Goal: Transaction & Acquisition: Purchase product/service

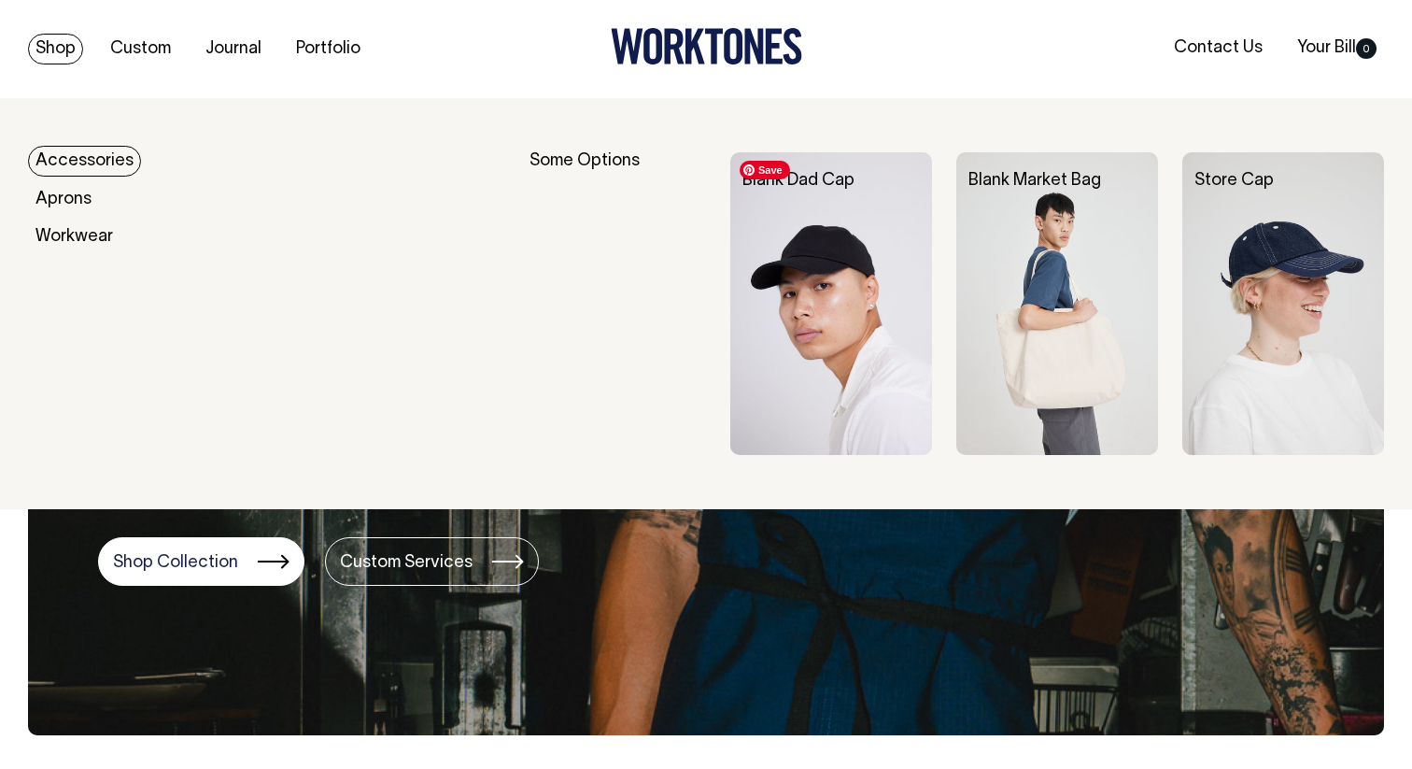
click at [812, 276] on img at bounding box center [831, 303] width 202 height 303
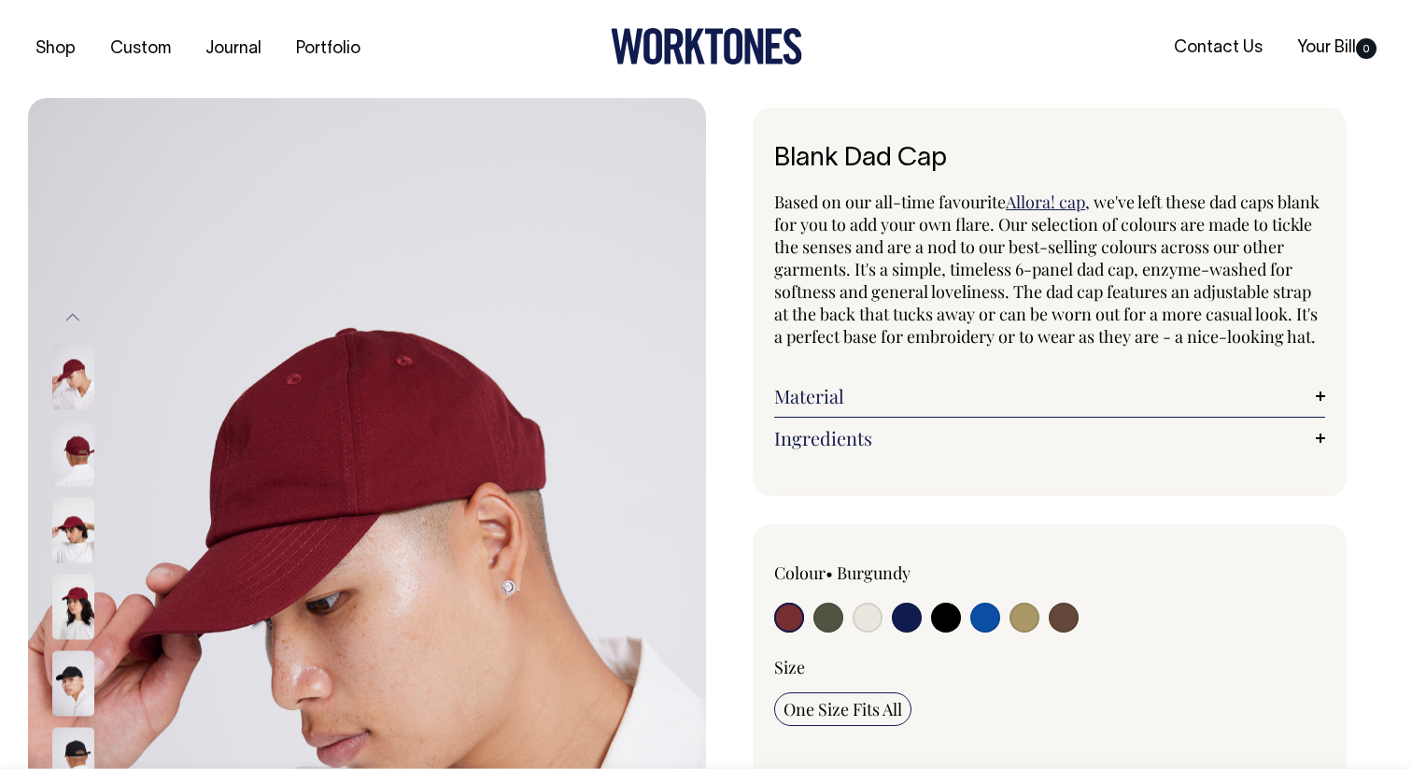
click at [828, 632] on input "radio" at bounding box center [829, 617] width 30 height 30
radio input "true"
select select "Olive"
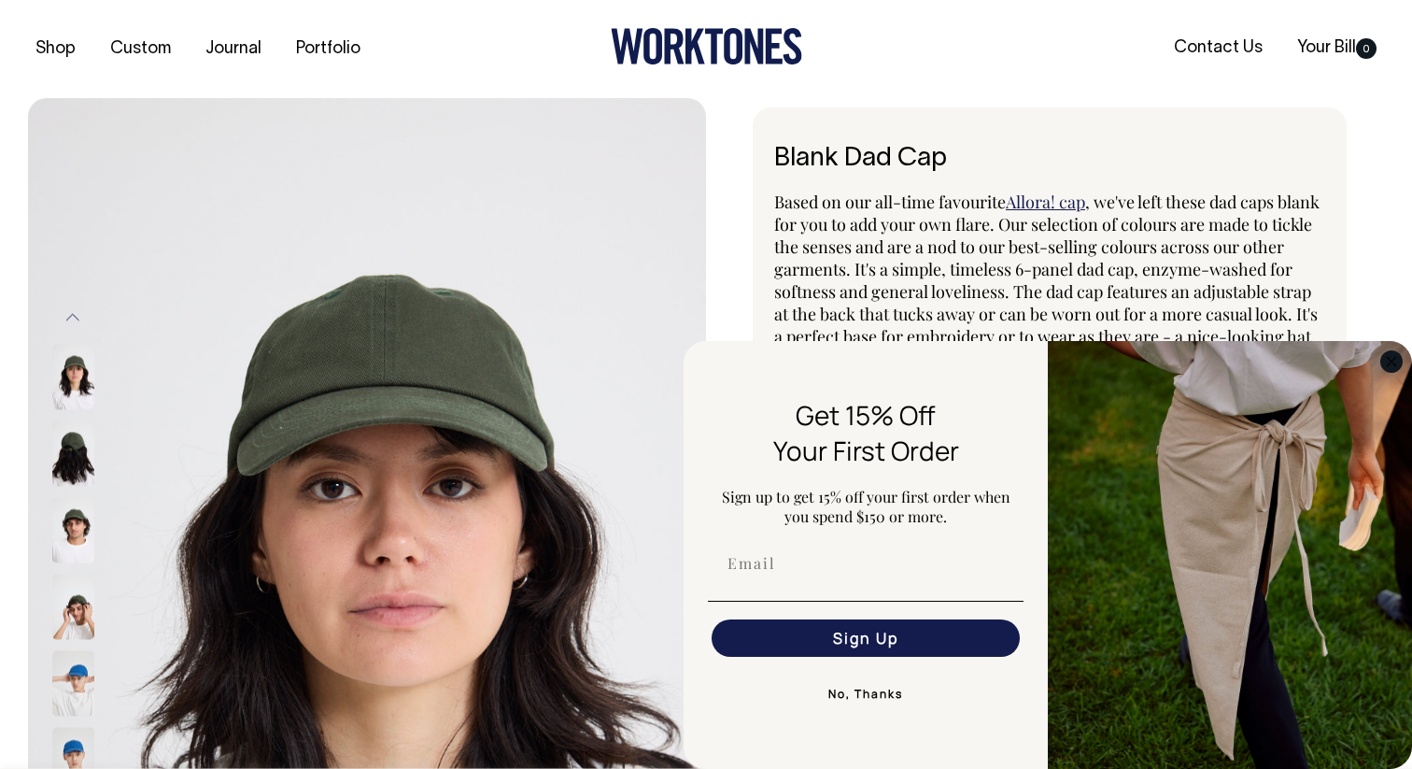
click at [1387, 363] on circle "Close dialog" at bounding box center [1391, 360] width 21 height 21
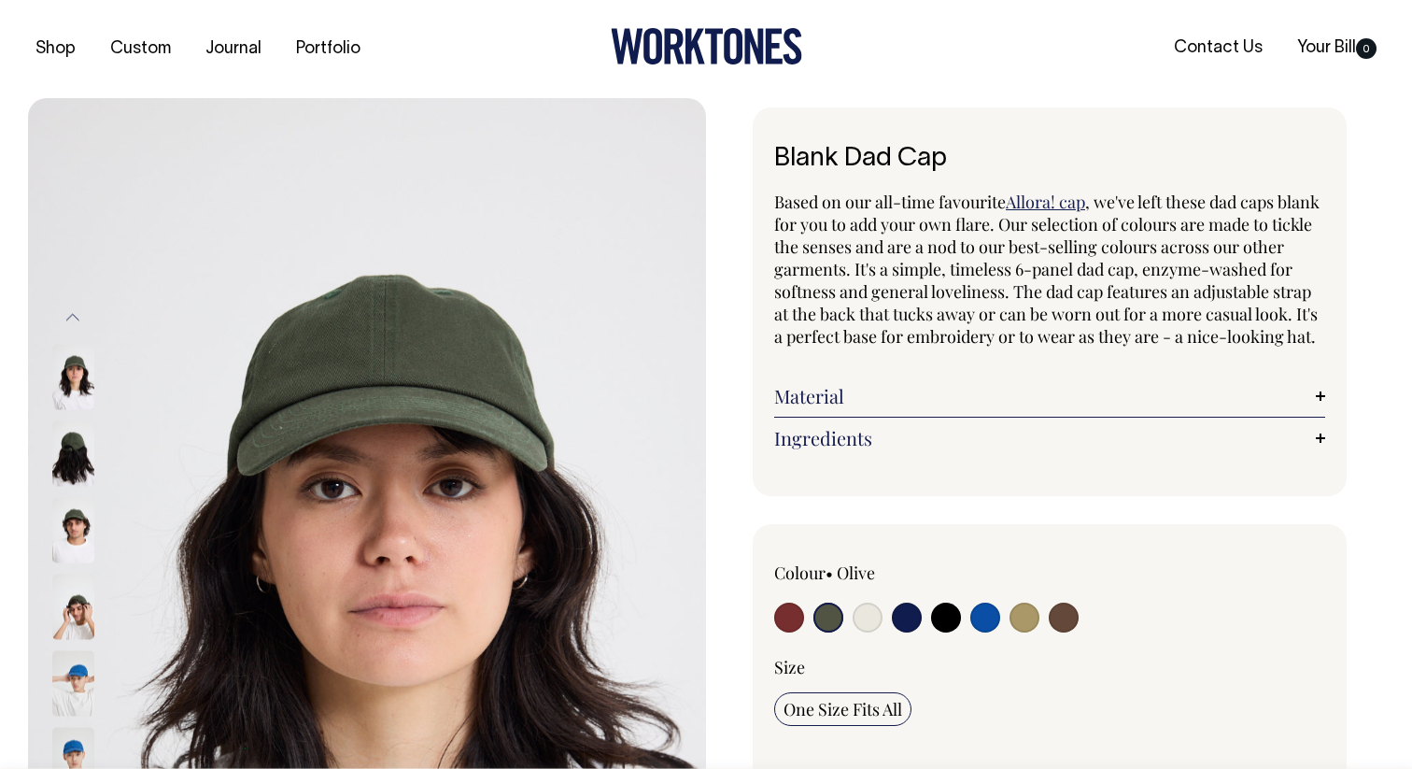
click at [988, 632] on input "radio" at bounding box center [985, 617] width 30 height 30
radio input "true"
select select "Worker Blue"
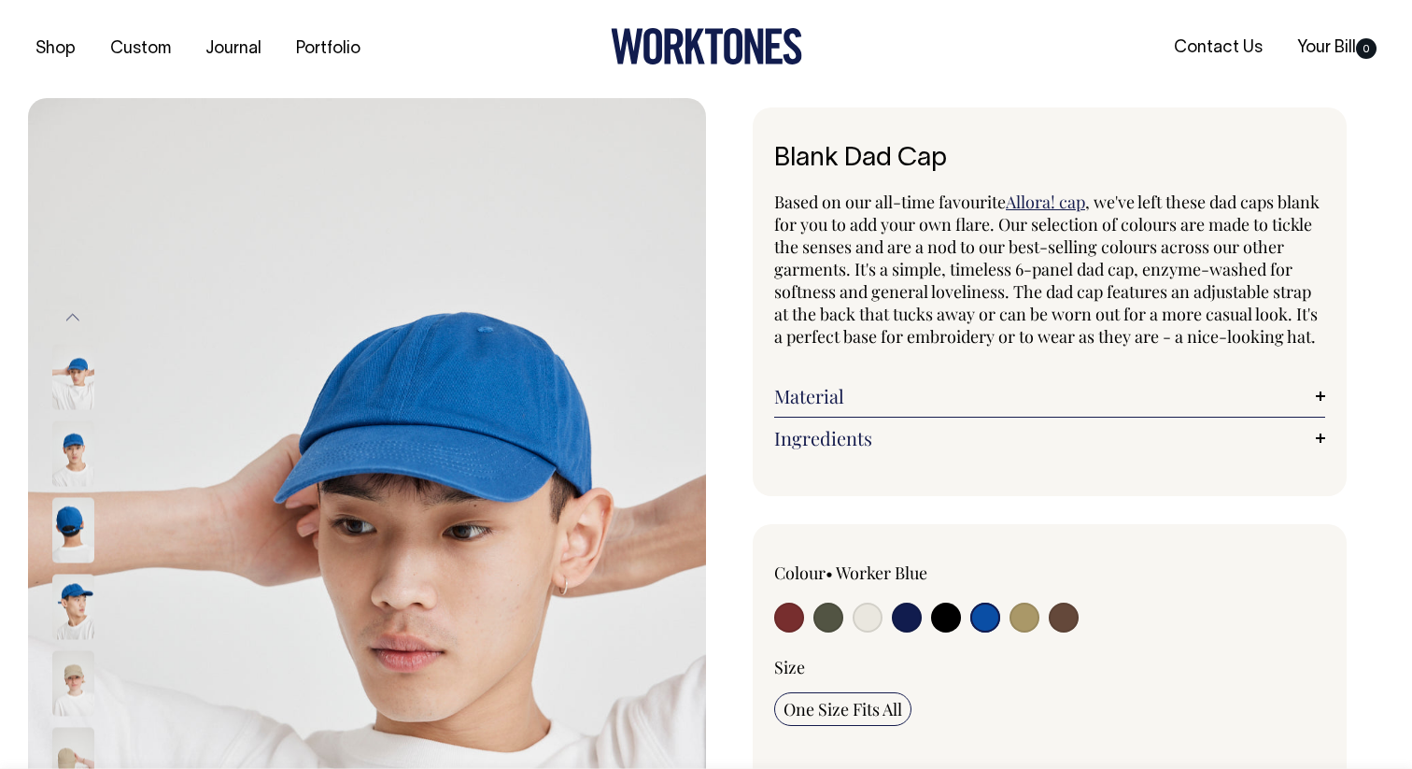
click at [826, 632] on input "radio" at bounding box center [829, 617] width 30 height 30
radio input "true"
select select "Olive"
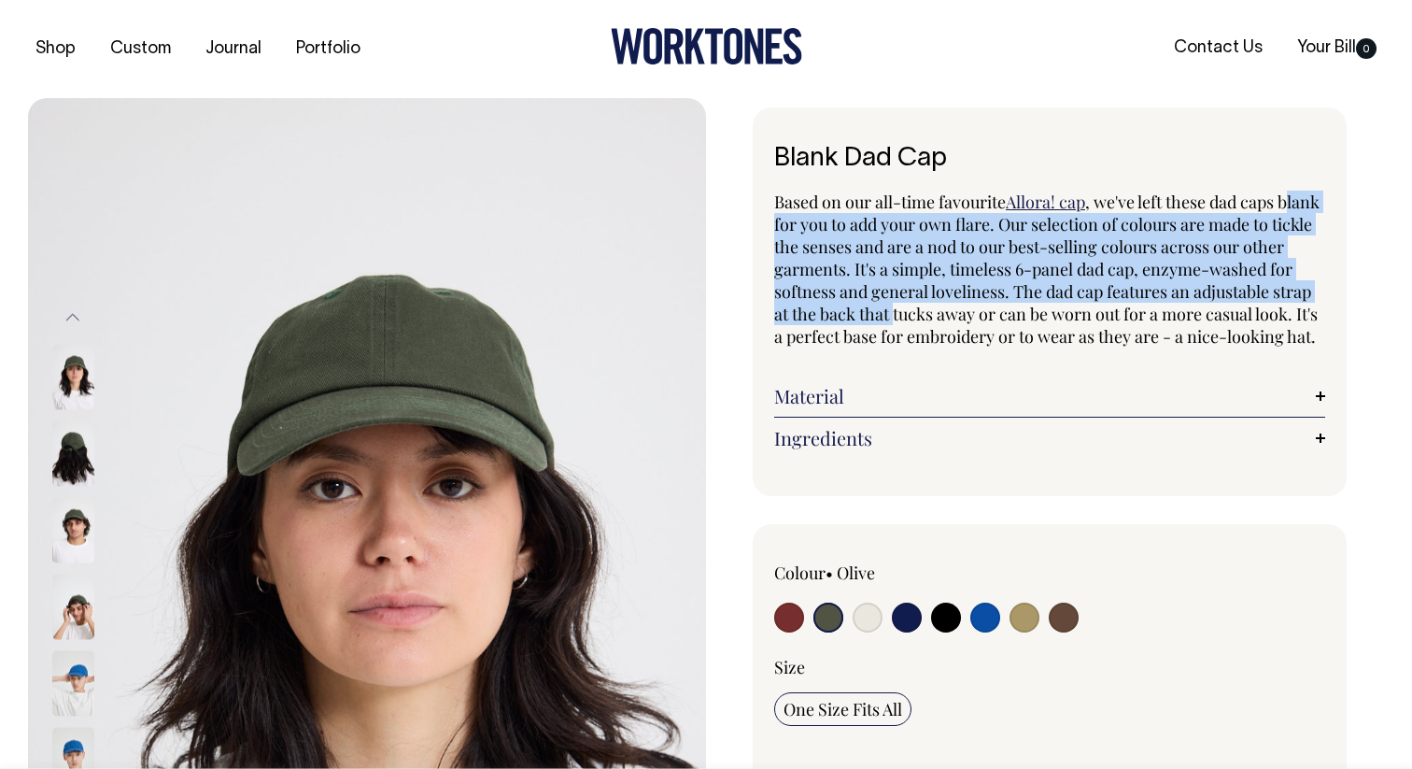
drag, startPoint x: 779, startPoint y: 227, endPoint x: 938, endPoint y: 305, distance: 177.1
click at [937, 305] on span ", we've left these dad caps blank for you to add your own flare. Our selection …" at bounding box center [1046, 269] width 545 height 157
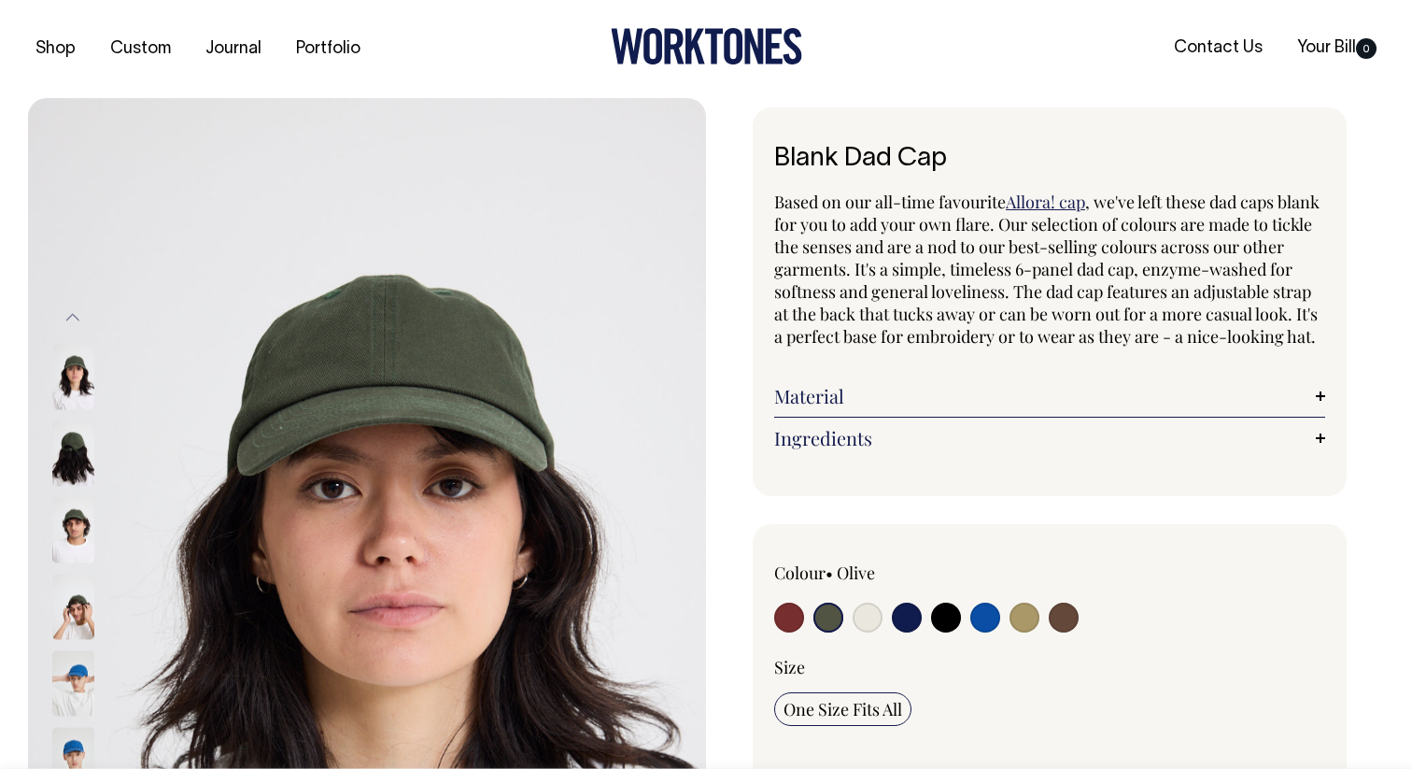
click at [969, 315] on span ", we've left these dad caps blank for you to add your own flare. Our selection …" at bounding box center [1046, 269] width 545 height 157
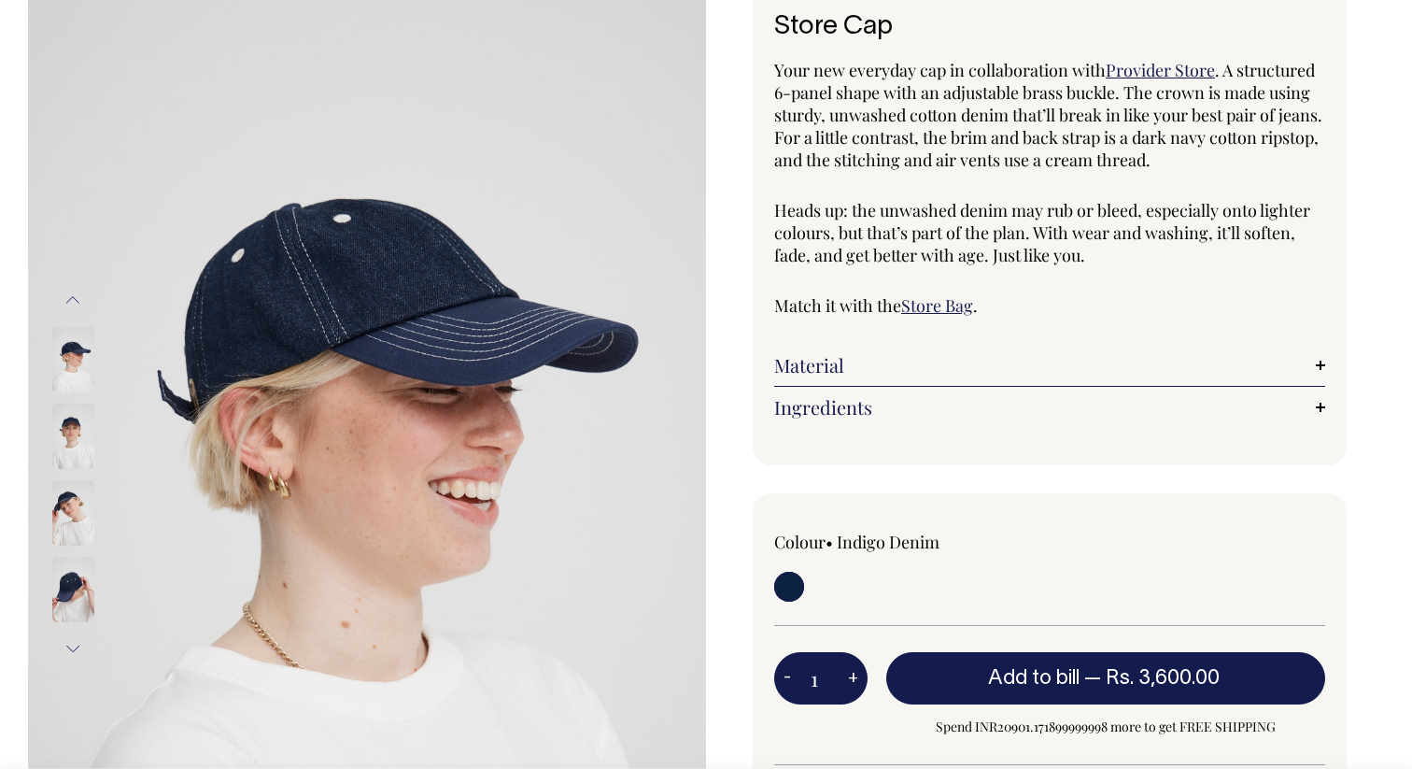
scroll to position [133, 0]
